Goal: Task Accomplishment & Management: Complete application form

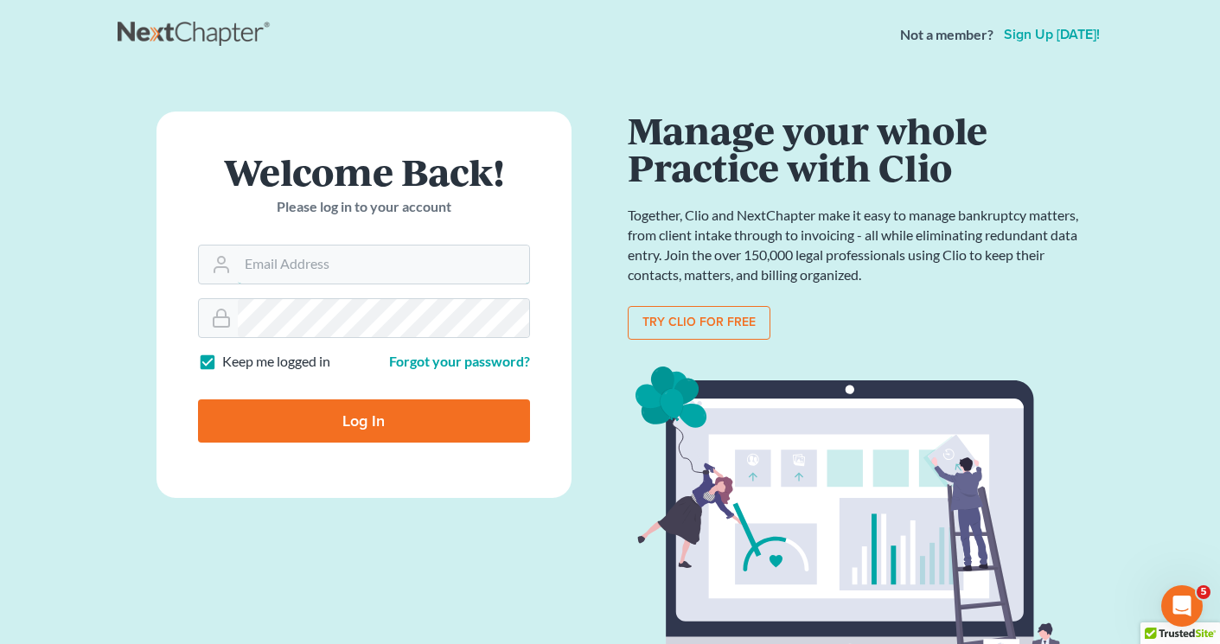
type input "[EMAIL_ADDRESS][DOMAIN_NAME]"
click at [354, 431] on input "Log In" at bounding box center [364, 420] width 332 height 43
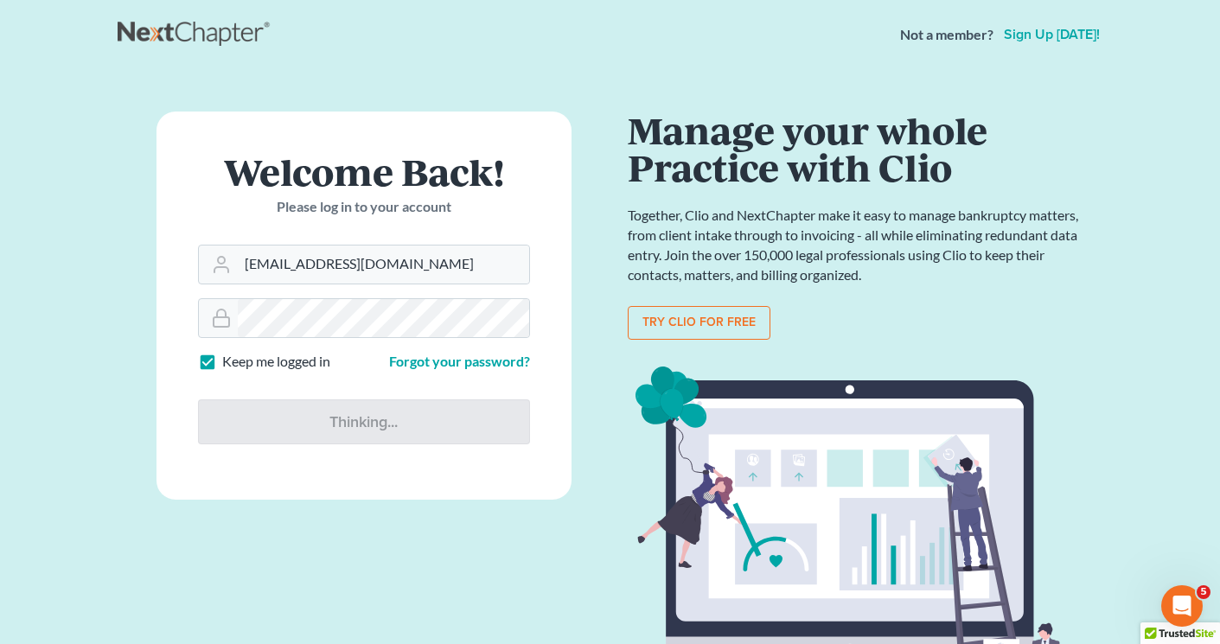
type input "Thinking..."
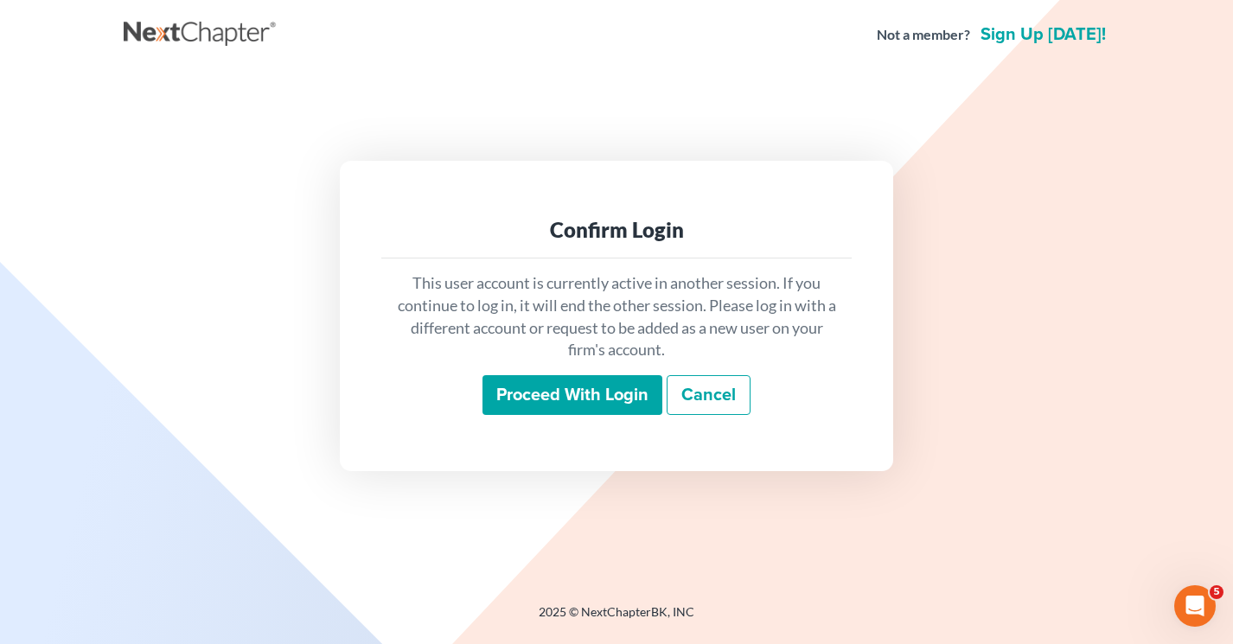
click at [571, 401] on input "Proceed with login" at bounding box center [572, 395] width 180 height 40
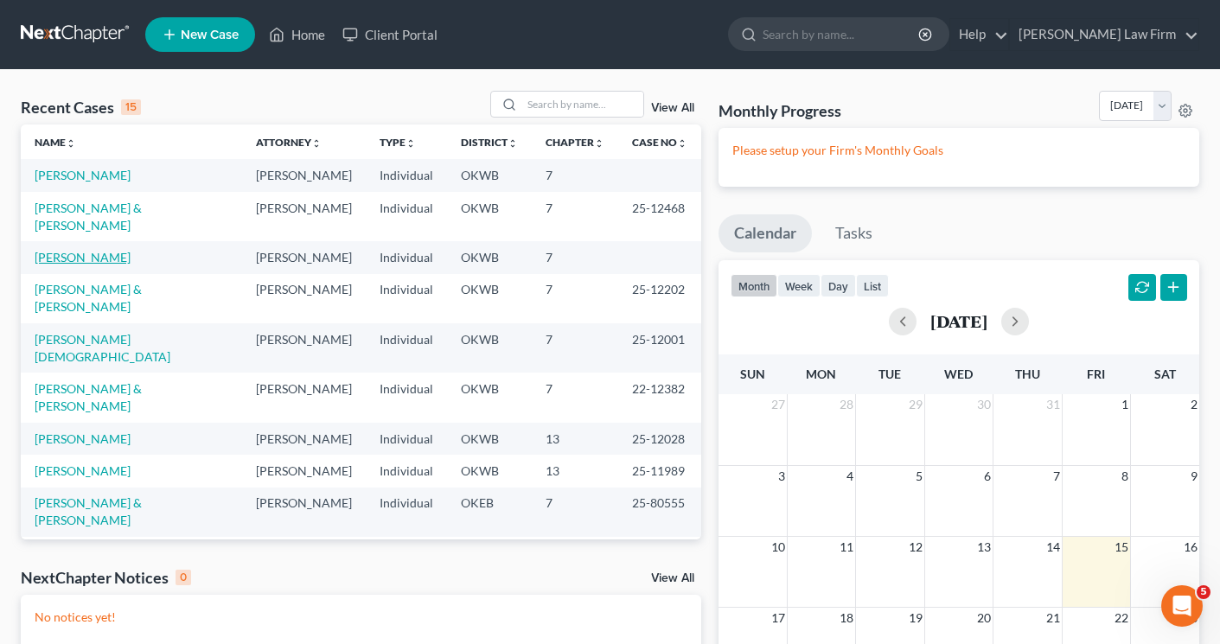
click at [97, 265] on link "Fortune, Chenika" at bounding box center [83, 257] width 96 height 15
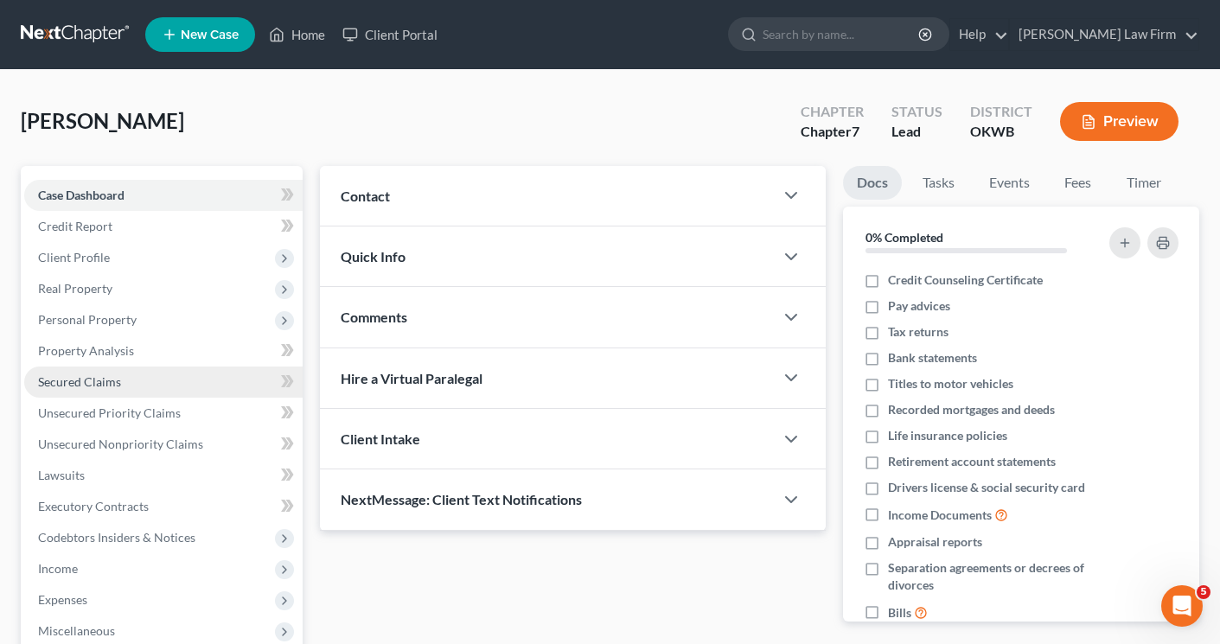
click at [141, 380] on link "Secured Claims" at bounding box center [163, 382] width 278 height 31
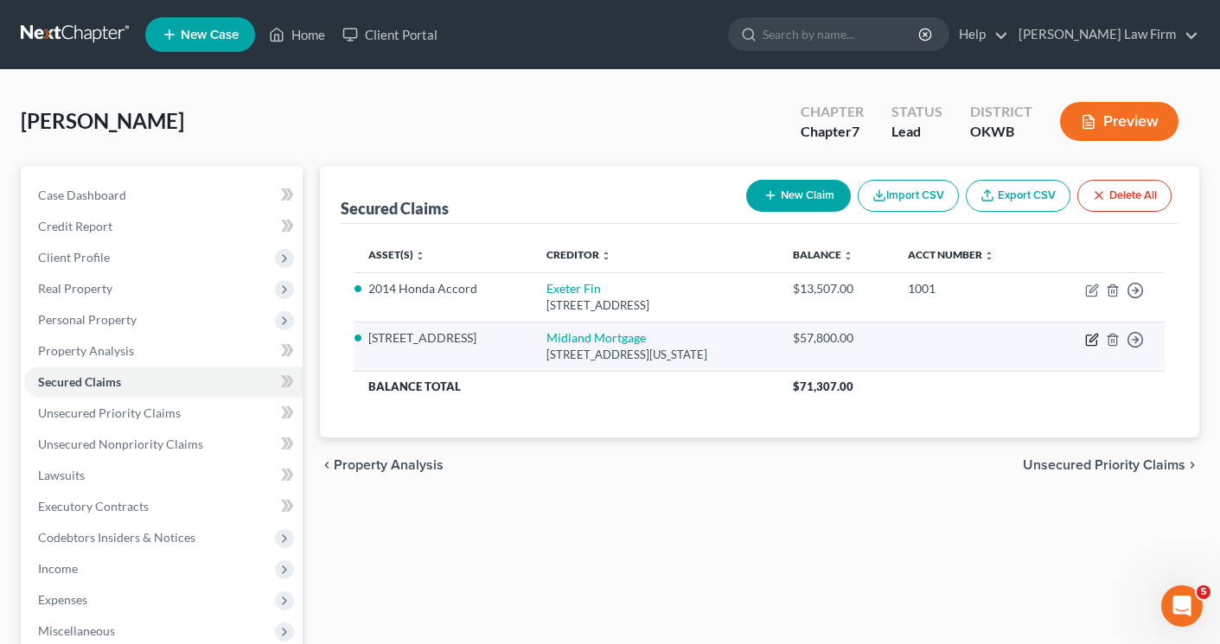
click at [1094, 335] on icon "button" at bounding box center [1093, 338] width 8 height 8
select select "37"
select select "0"
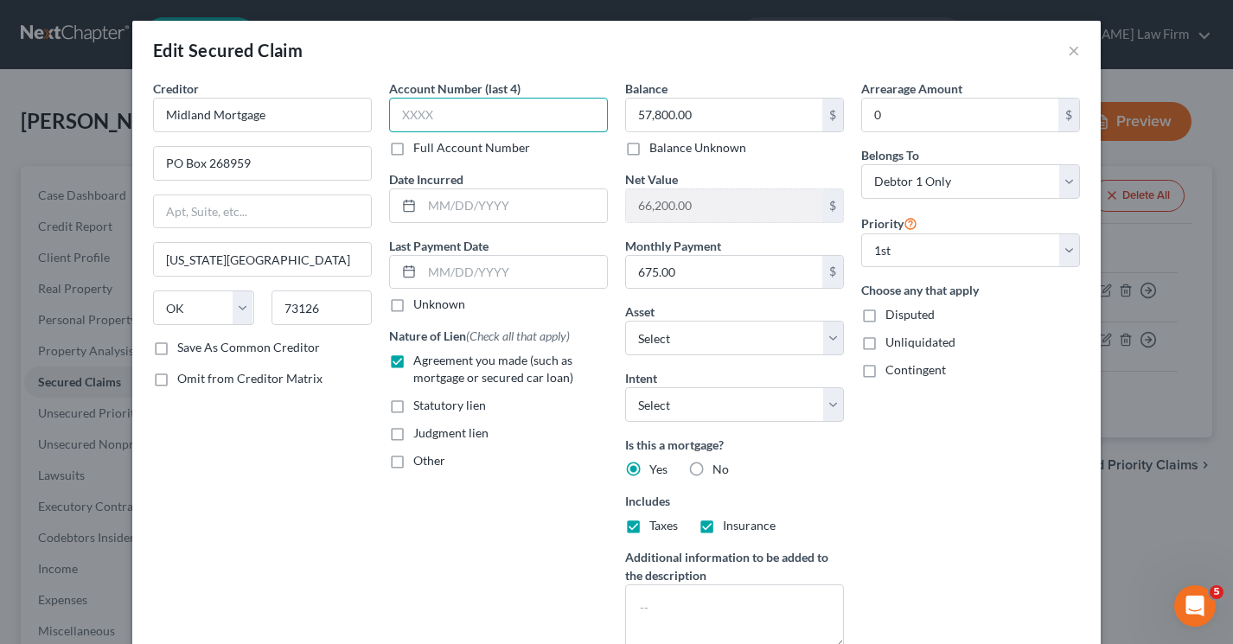
click at [425, 116] on input "text" at bounding box center [498, 115] width 219 height 35
type input "5"
type input "4191"
click at [742, 401] on select "Select Surrender Redeem Reaffirm Avoid Other" at bounding box center [734, 404] width 219 height 35
click at [625, 387] on select "Select Surrender Redeem Reaffirm Avoid Other" at bounding box center [734, 404] width 219 height 35
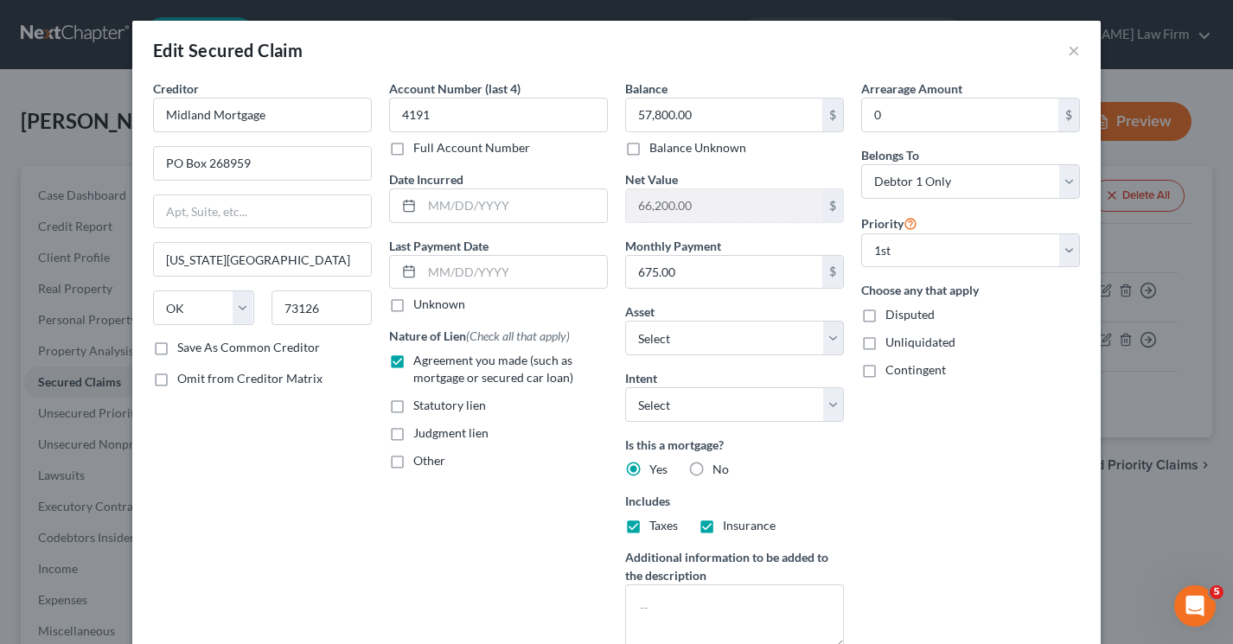
click at [874, 455] on div "Arrearage Amount 0 $ Belongs To * Select Debtor 1 Only Debtor 2 Only Debtor 1 A…" at bounding box center [970, 371] width 236 height 583
click at [670, 115] on input "57,800.00" at bounding box center [724, 115] width 196 height 33
type input "57,675.00"
click at [982, 501] on div "Arrearage Amount 0 $ Belongs To * Select Debtor 1 Only Debtor 2 Only Debtor 1 A…" at bounding box center [970, 371] width 236 height 583
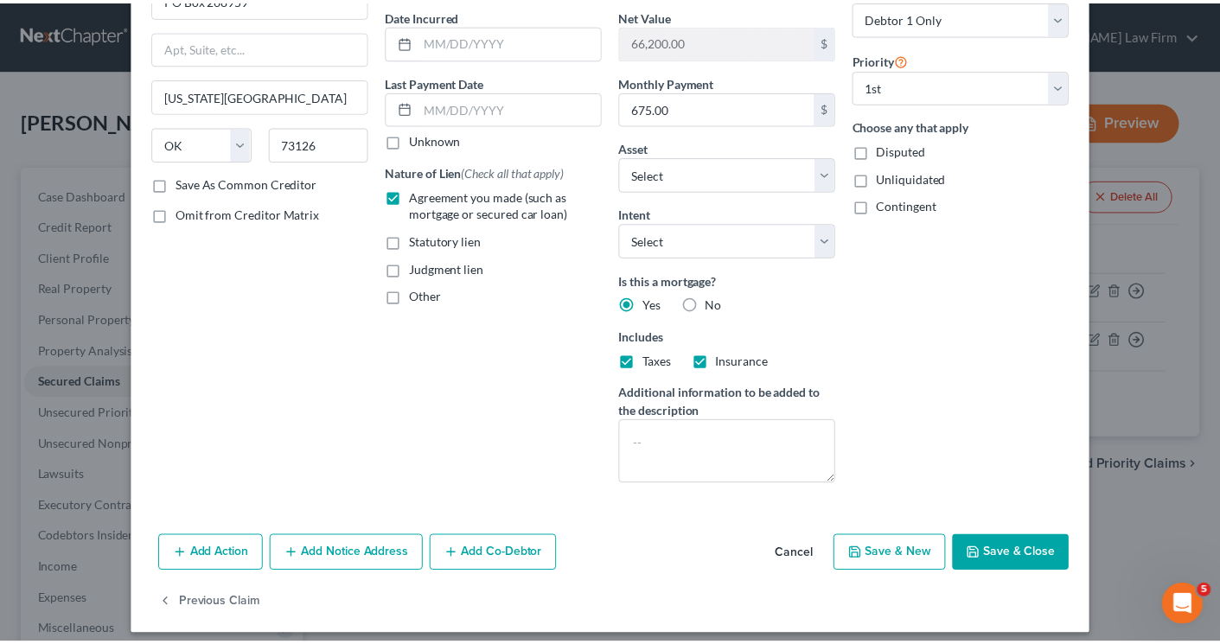
scroll to position [176, 0]
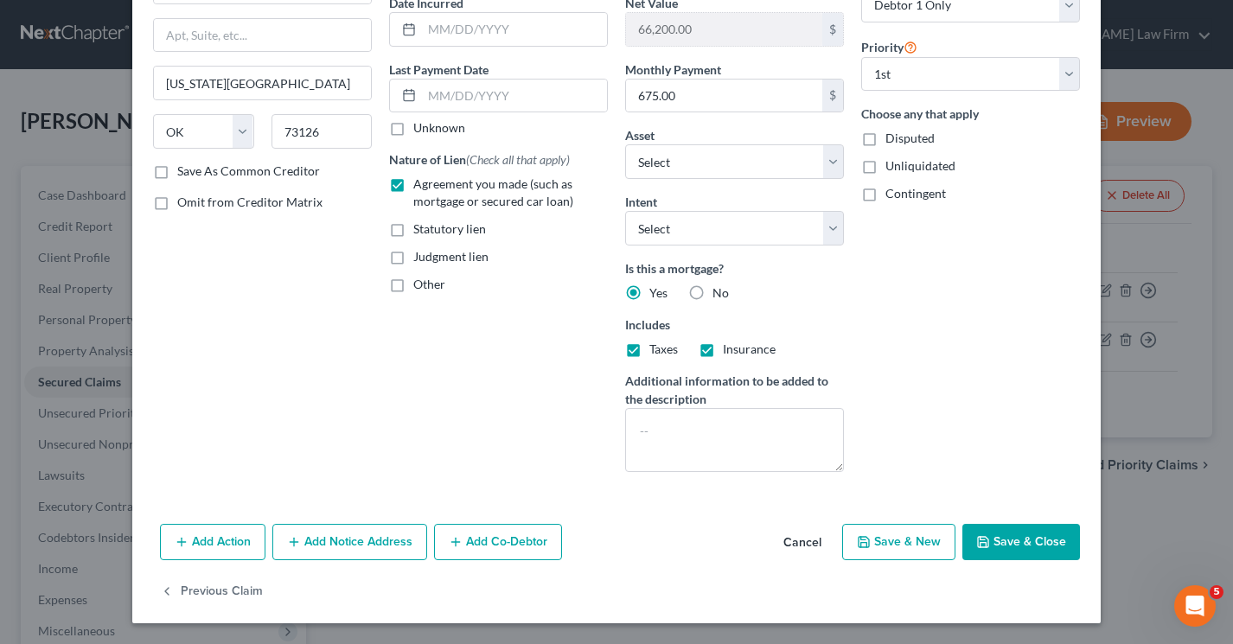
click at [977, 541] on icon "button" at bounding box center [983, 542] width 14 height 14
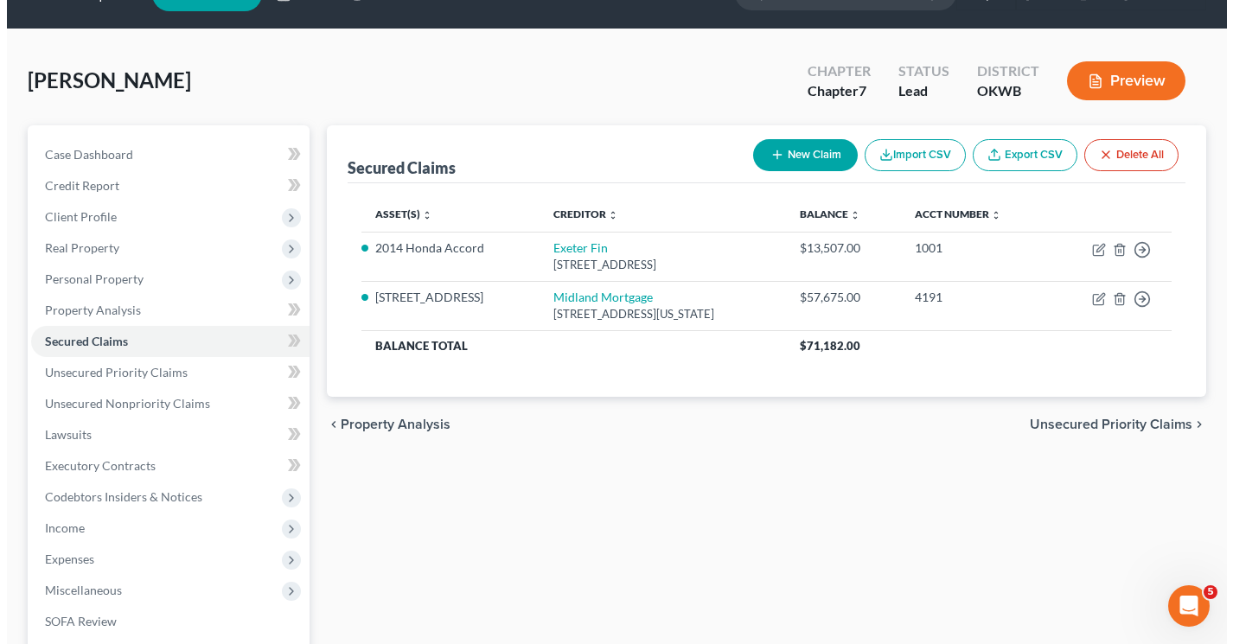
scroll to position [0, 0]
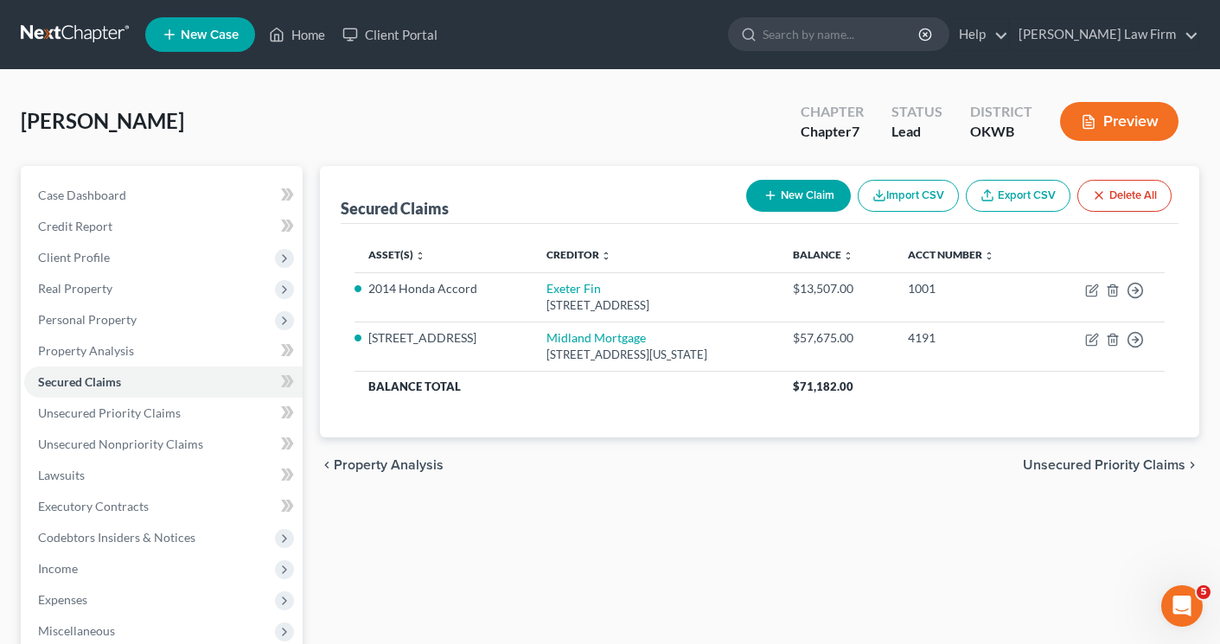
click at [1121, 122] on button "Preview" at bounding box center [1119, 121] width 118 height 39
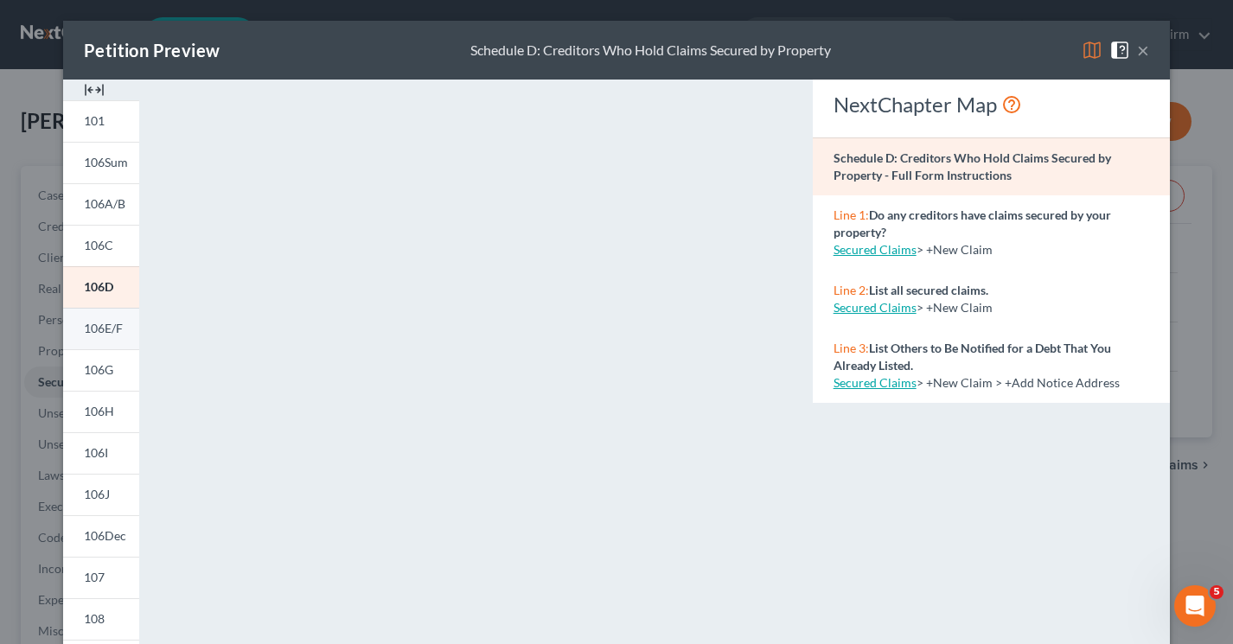
click at [86, 326] on span "106E/F" at bounding box center [103, 328] width 39 height 15
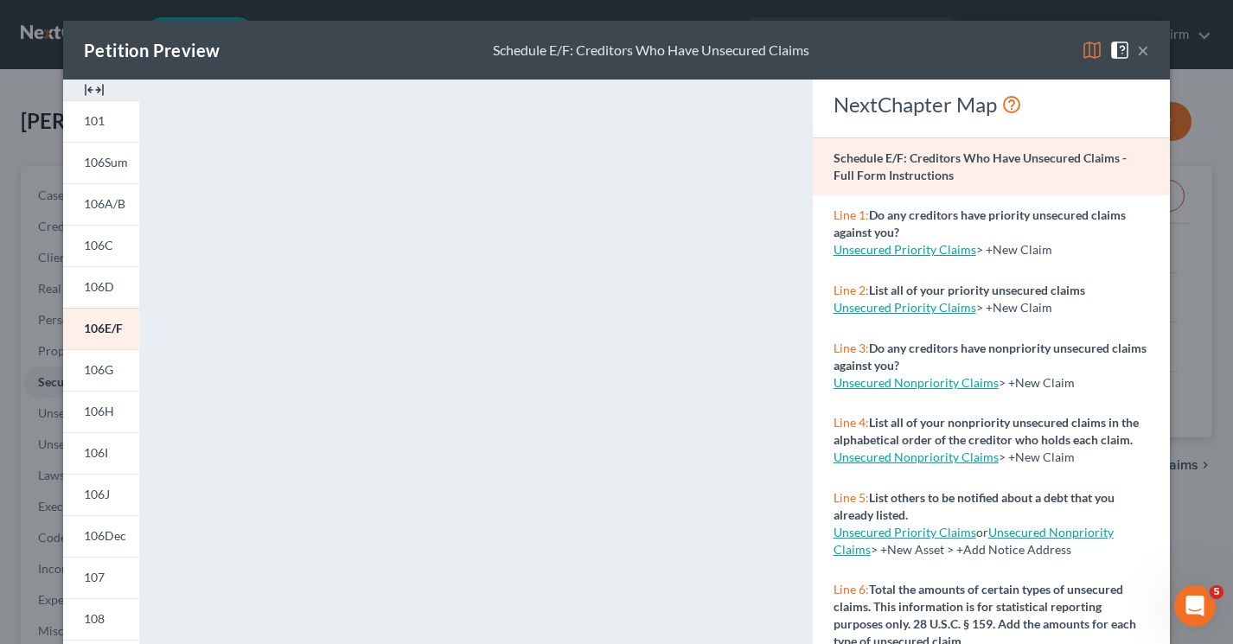
click at [803, 41] on div "Schedule E/F: Creditors Who Have Unsecured Claims" at bounding box center [651, 51] width 316 height 20
click at [1137, 54] on button "×" at bounding box center [1143, 50] width 12 height 21
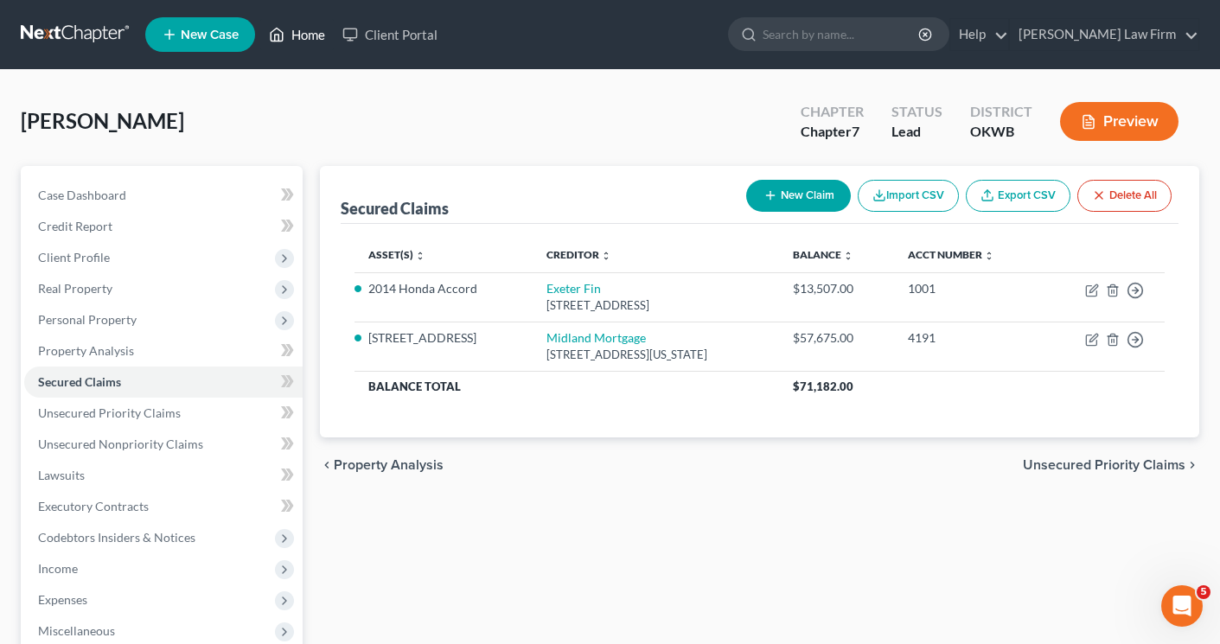
click at [323, 24] on link "Home" at bounding box center [296, 34] width 73 height 31
